Goal: Task Accomplishment & Management: Use online tool/utility

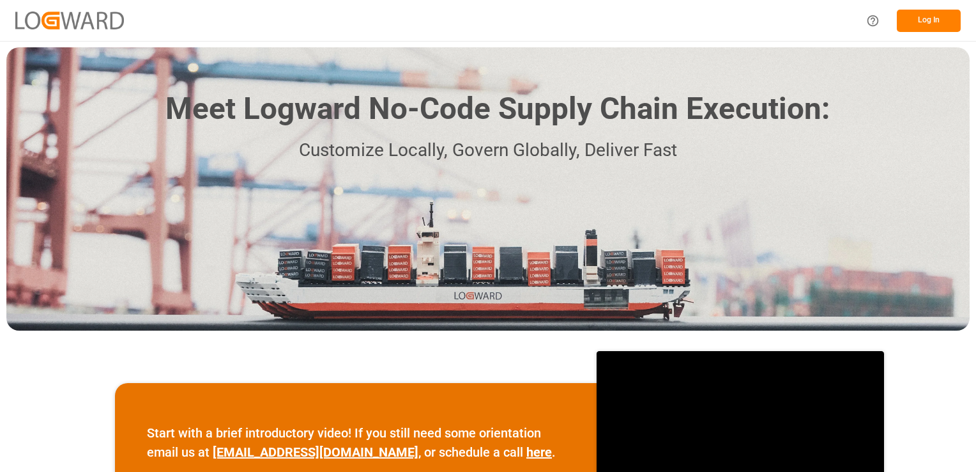
click at [916, 17] on button "Log In" at bounding box center [929, 21] width 64 height 22
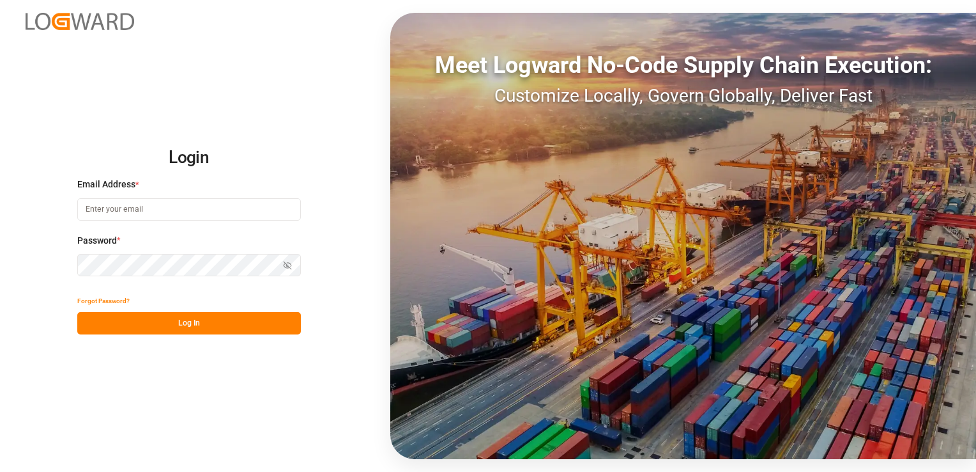
type input "[PERSON_NAME][EMAIL_ADDRESS][PERSON_NAME][DOMAIN_NAME]"
click at [220, 325] on button "Log In" at bounding box center [189, 323] width 224 height 22
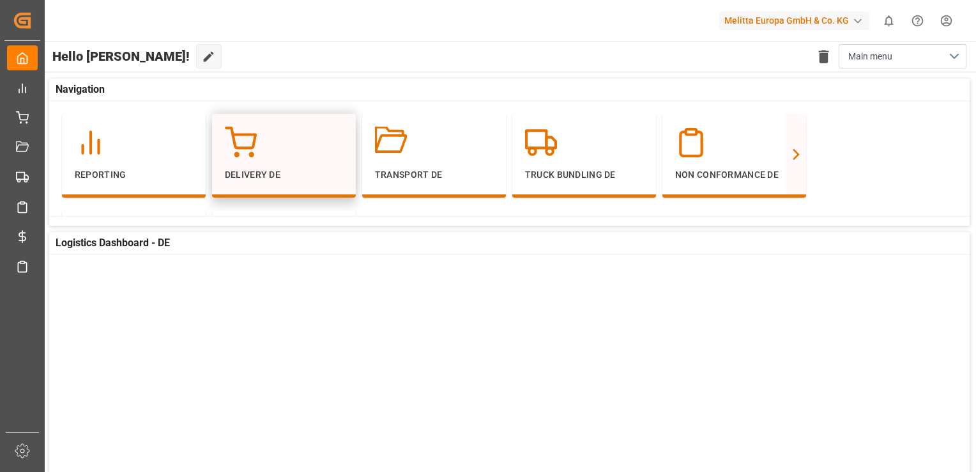
click at [275, 178] on p "Delivery DE" at bounding box center [284, 174] width 118 height 13
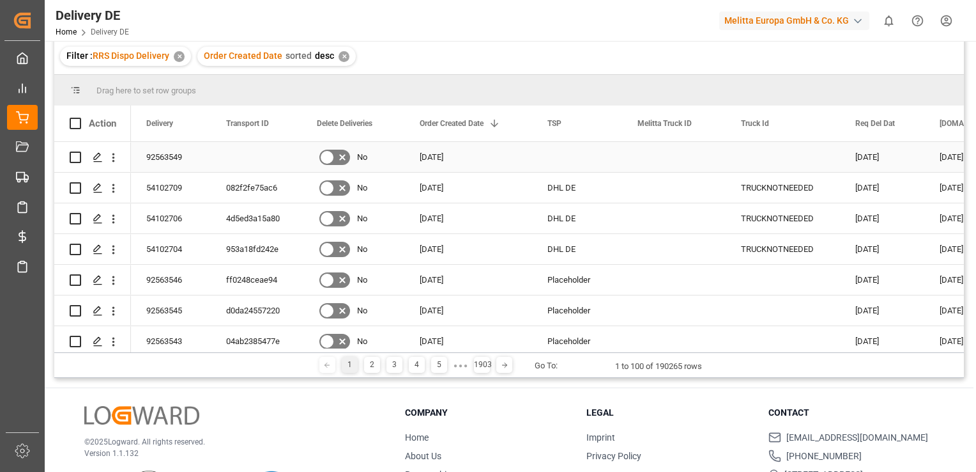
click at [77, 156] on input "Press Space to toggle row selection (unchecked)" at bounding box center [76, 157] width 12 height 12
checkbox input "true"
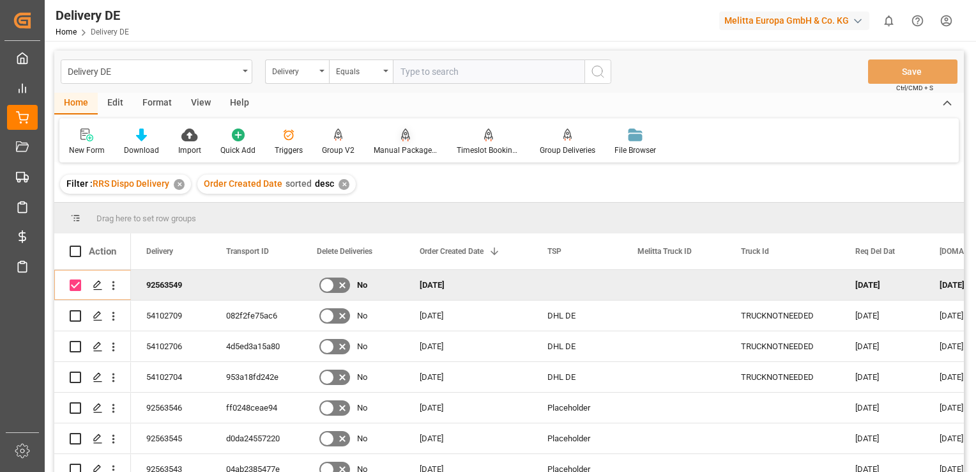
click at [406, 147] on div "Manual Package TypeDetermination" at bounding box center [406, 150] width 64 height 12
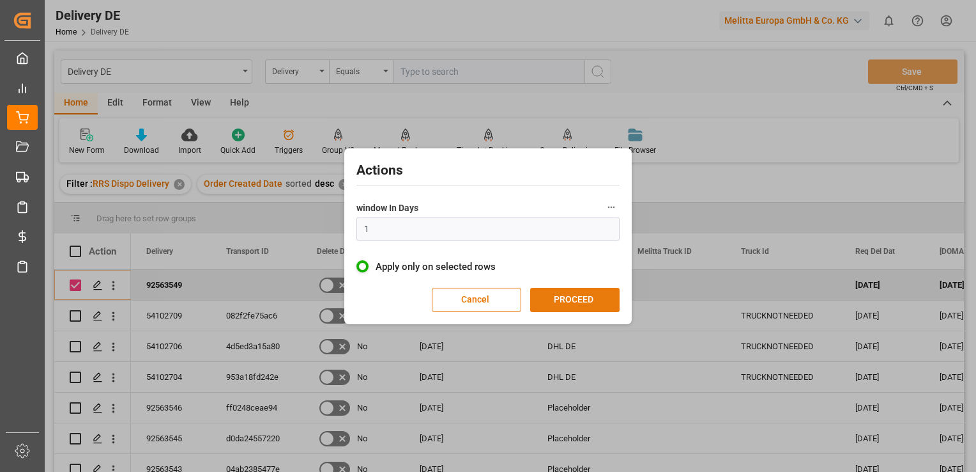
click at [564, 302] on button "PROCEED" at bounding box center [574, 300] width 89 height 24
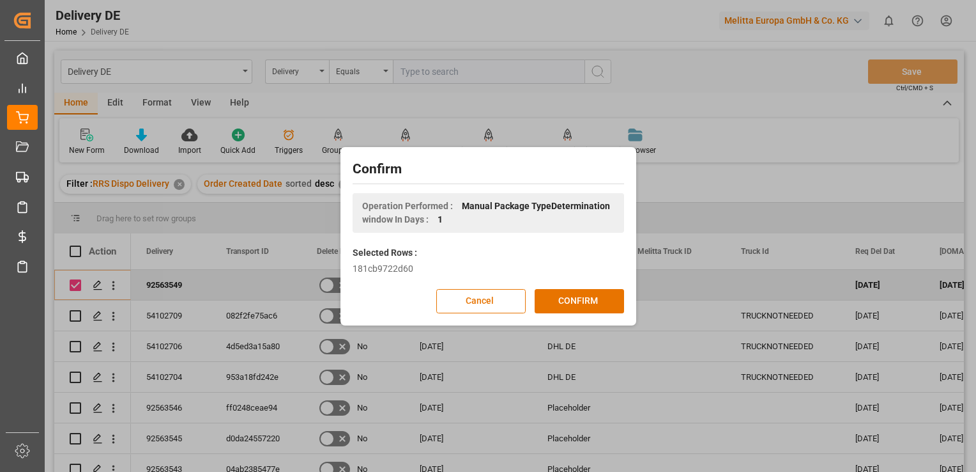
click at [564, 302] on button "CONFIRM" at bounding box center [579, 301] width 89 height 24
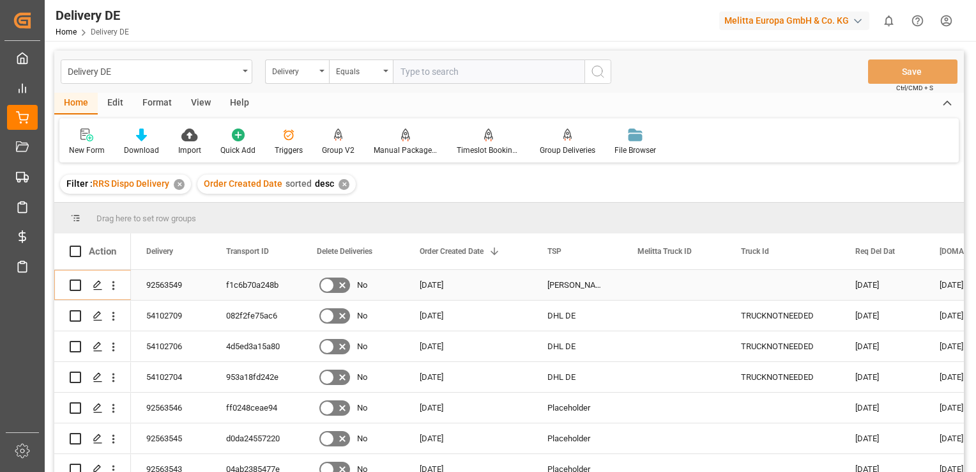
click at [78, 284] on input "Press Space to toggle row selection (unchecked)" at bounding box center [76, 285] width 12 height 12
checkbox input "true"
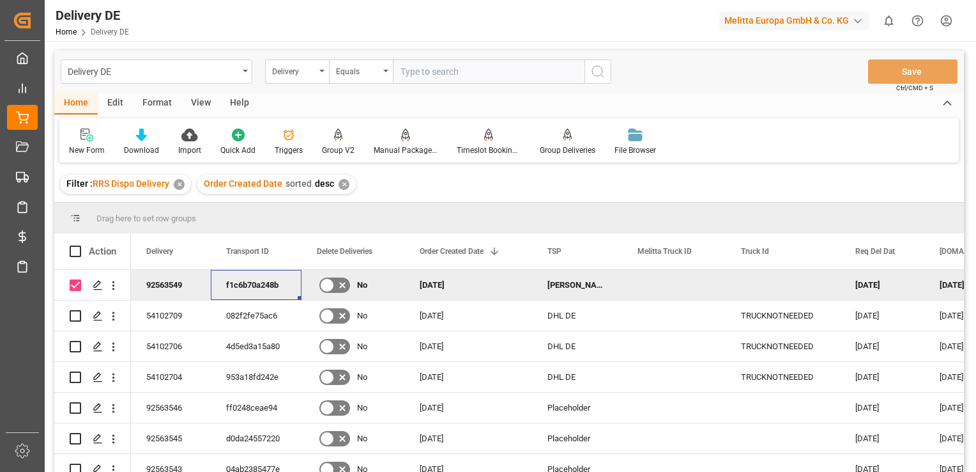
click at [256, 285] on div "f1c6b70a248b" at bounding box center [256, 285] width 91 height 30
click at [486, 75] on input "text" at bounding box center [489, 71] width 192 height 24
type input "+"
type input "92563207"
